Goal: Information Seeking & Learning: Learn about a topic

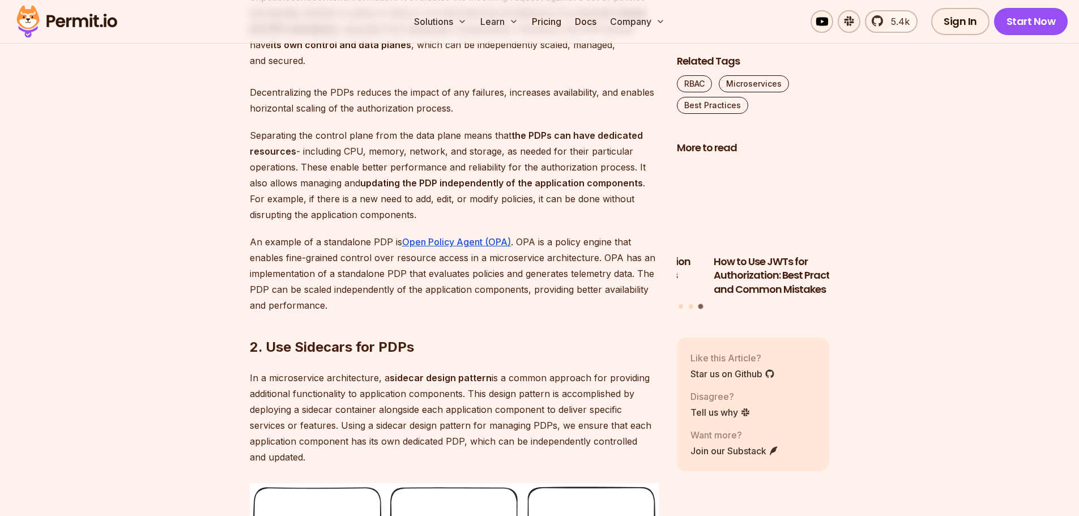
scroll to position [1076, 0]
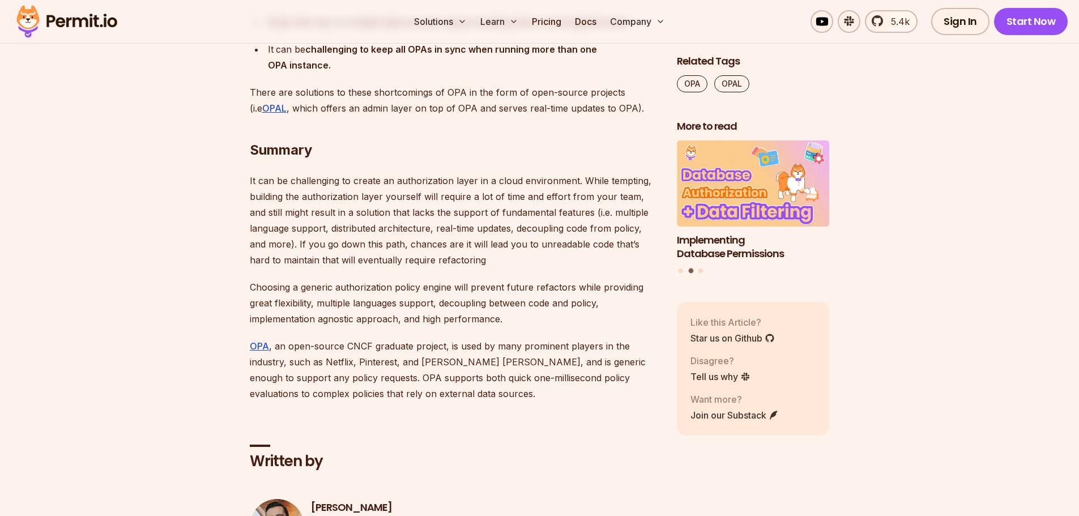
scroll to position [5325, 0]
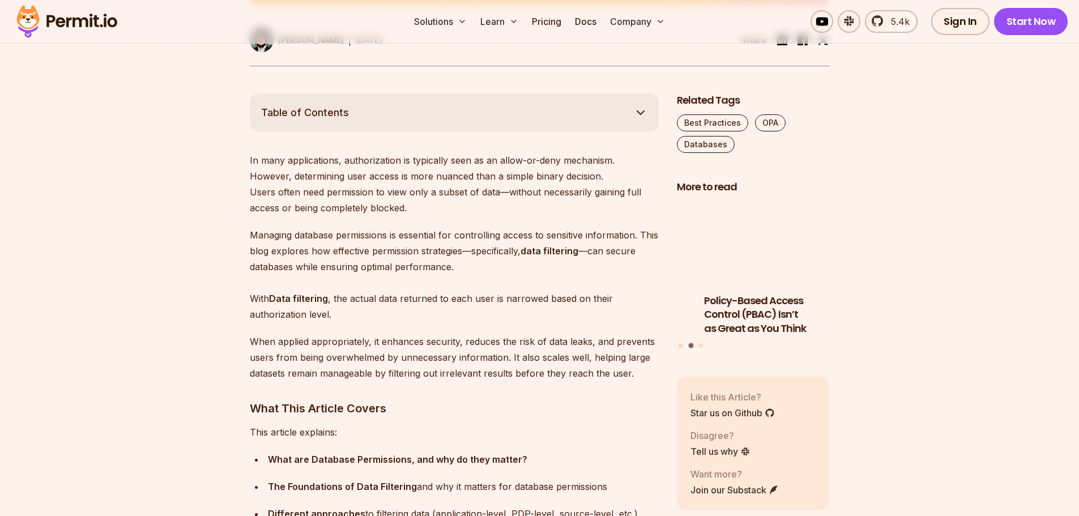
scroll to position [566, 0]
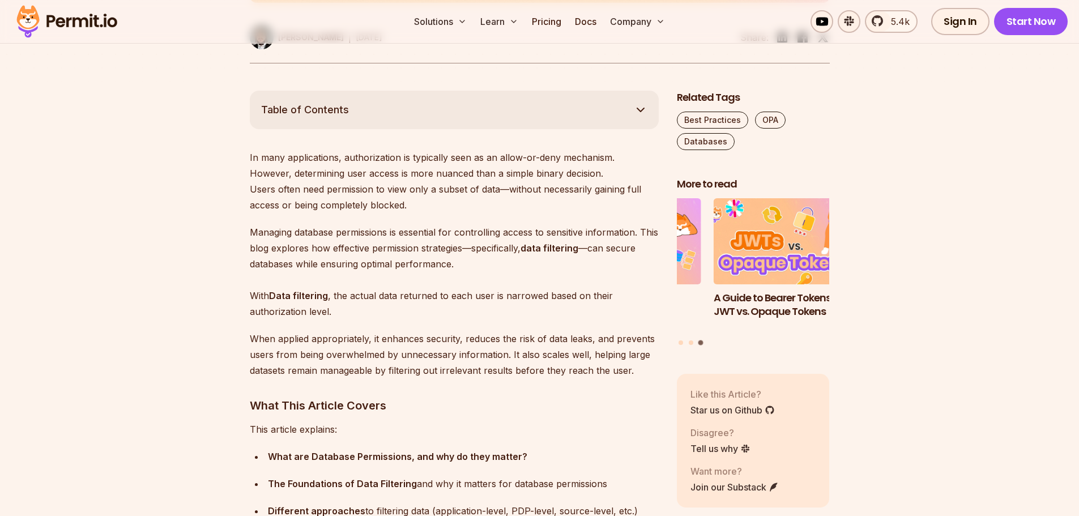
click at [409, 174] on p "In many applications, authorization is typically seen as an allow-or-deny mecha…" at bounding box center [454, 181] width 409 height 63
click at [459, 174] on p "In many applications, authorization is typically seen as an allow-or-deny mecha…" at bounding box center [454, 181] width 409 height 63
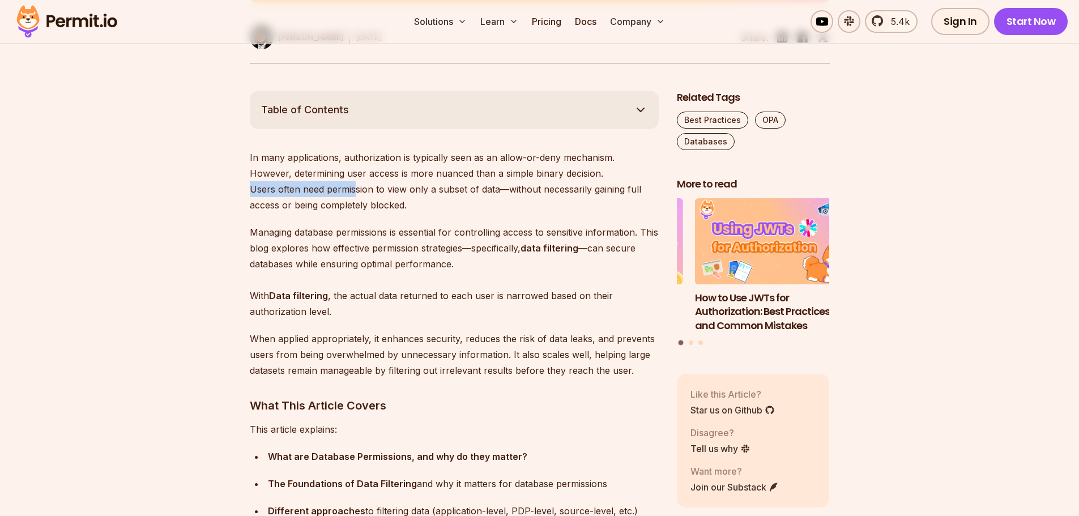
drag, startPoint x: 237, startPoint y: 193, endPoint x: 357, endPoint y: 187, distance: 120.2
click at [357, 187] on p "In many applications, authorization is typically seen as an allow-or-deny mecha…" at bounding box center [454, 181] width 409 height 63
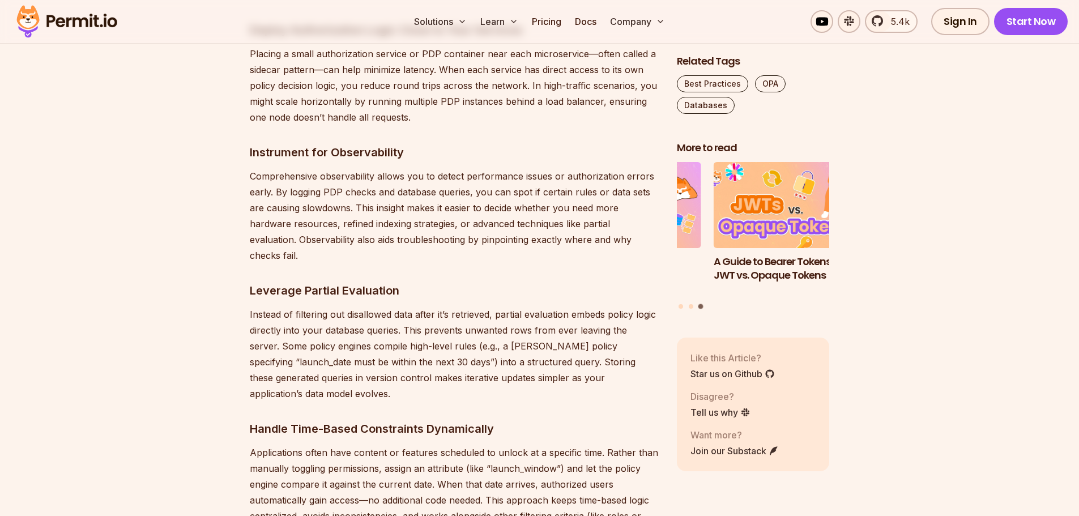
scroll to position [5551, 0]
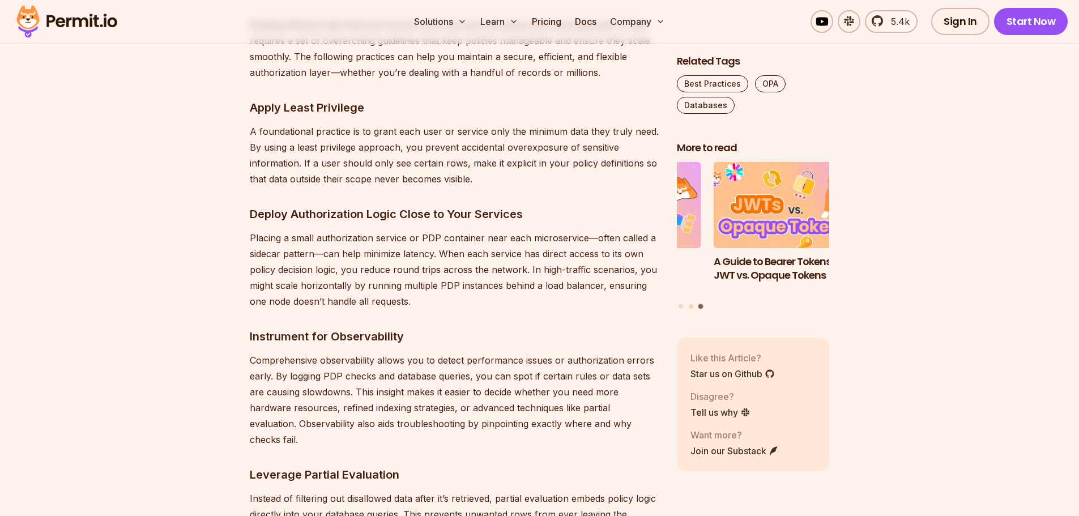
click at [692, 304] on button "Go to slide 2" at bounding box center [691, 306] width 5 height 5
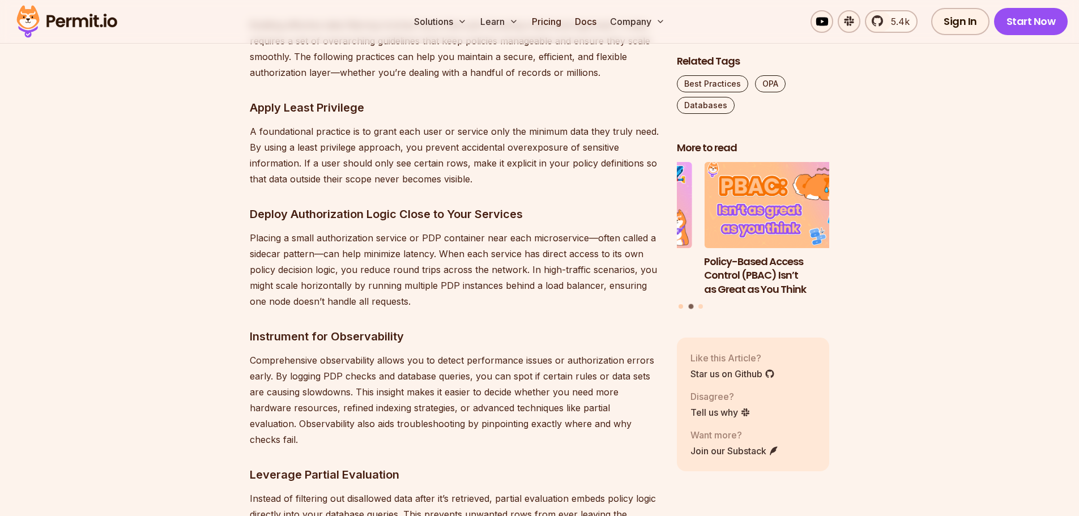
click at [682, 304] on button "Go to slide 1" at bounding box center [681, 306] width 5 height 5
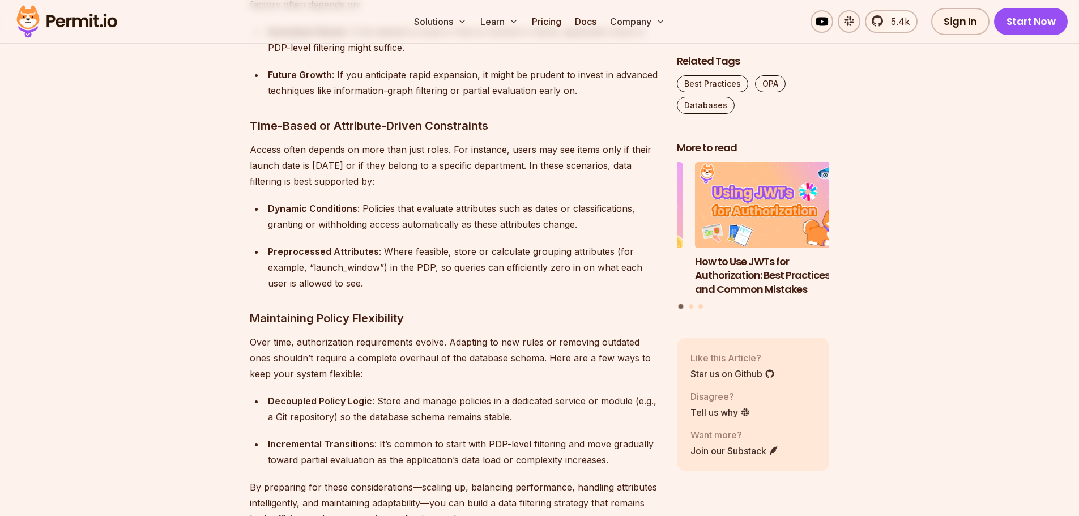
scroll to position [4815, 0]
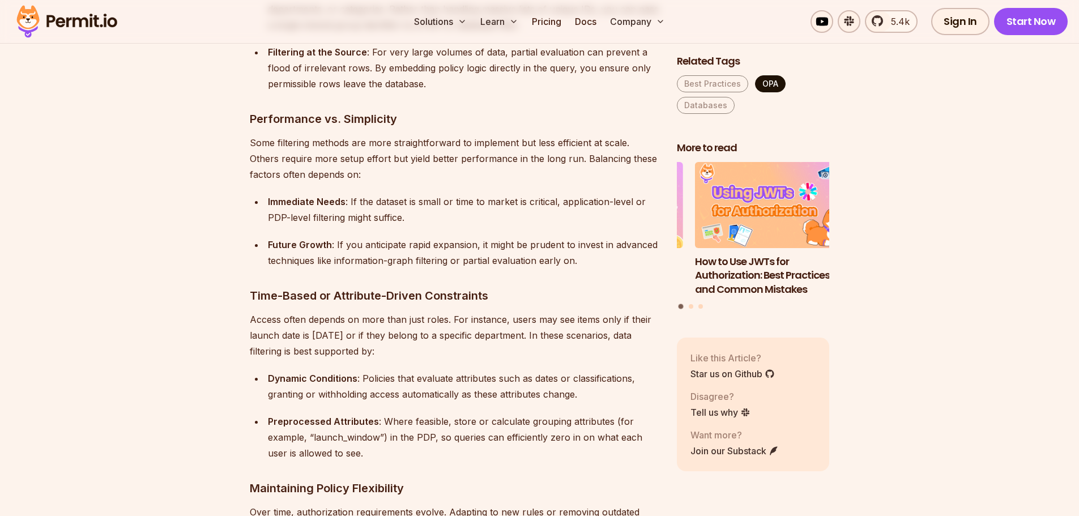
click at [770, 88] on link "OPA" at bounding box center [770, 83] width 31 height 17
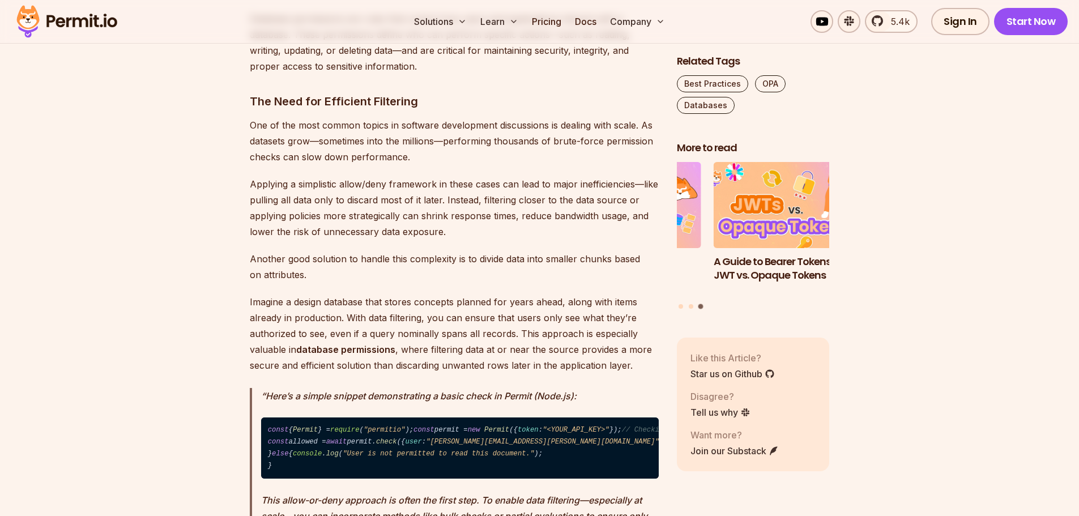
scroll to position [1416, 0]
